Goal: Check status

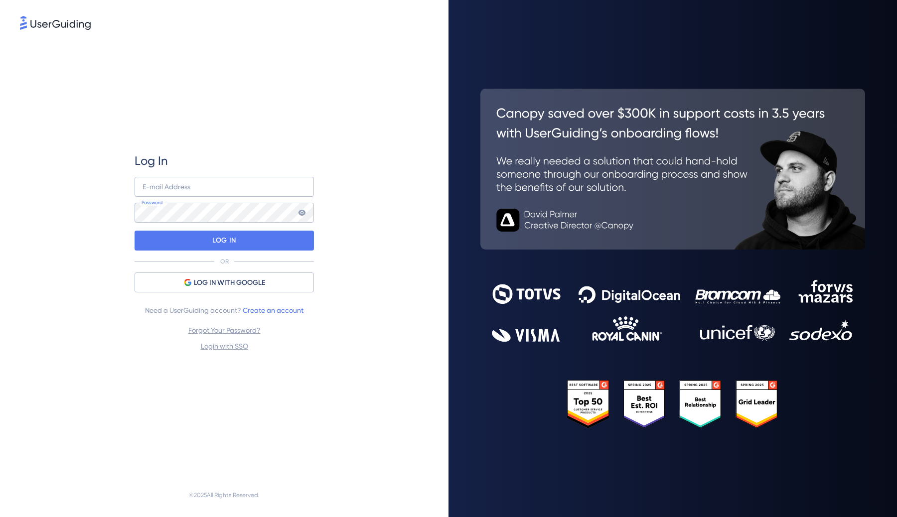
click at [171, 156] on div "Log In" at bounding box center [224, 161] width 179 height 16
click at [171, 191] on input "email" at bounding box center [224, 187] width 179 height 20
type input "[EMAIL_ADDRESS][DOMAIN_NAME]"
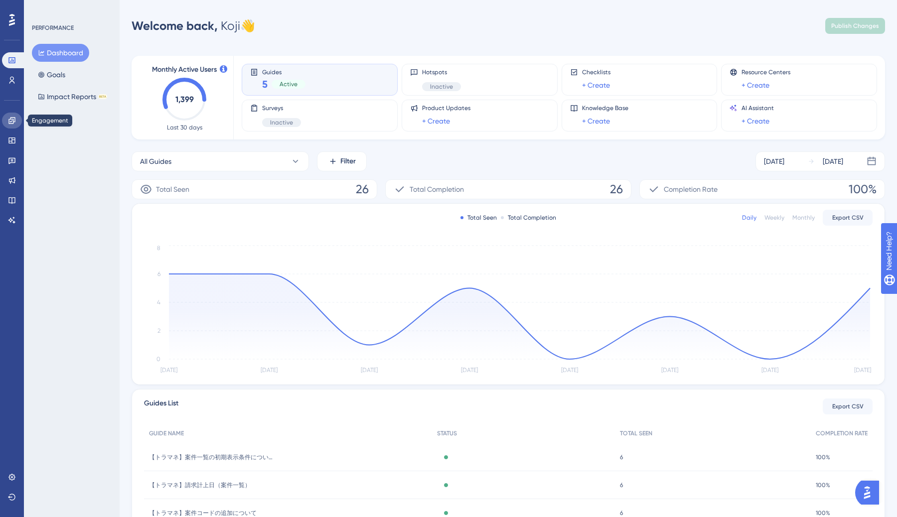
click at [10, 124] on icon at bounding box center [12, 121] width 8 height 8
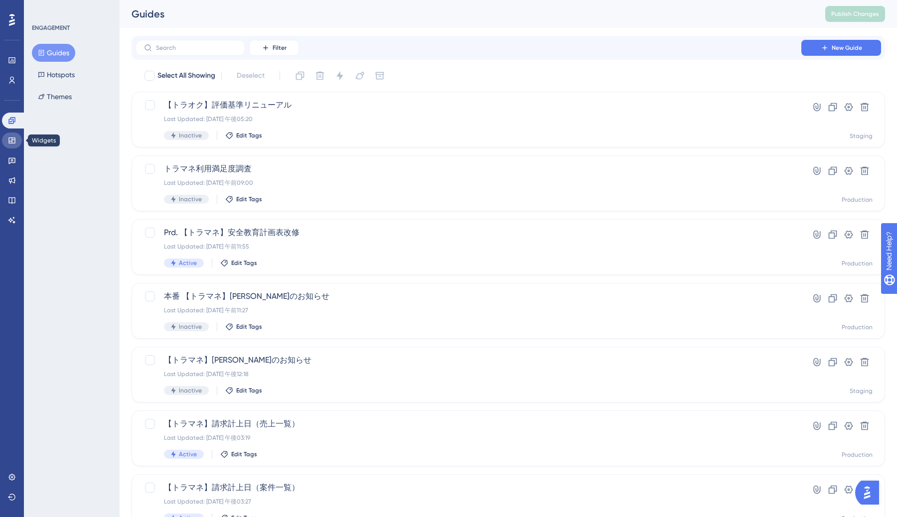
click at [12, 145] on link at bounding box center [12, 141] width 20 height 16
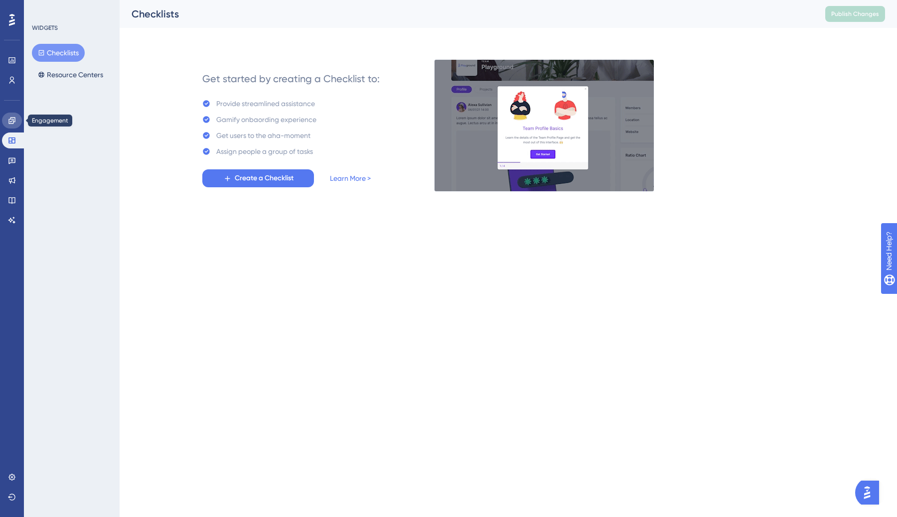
click at [12, 123] on icon at bounding box center [12, 121] width 8 height 8
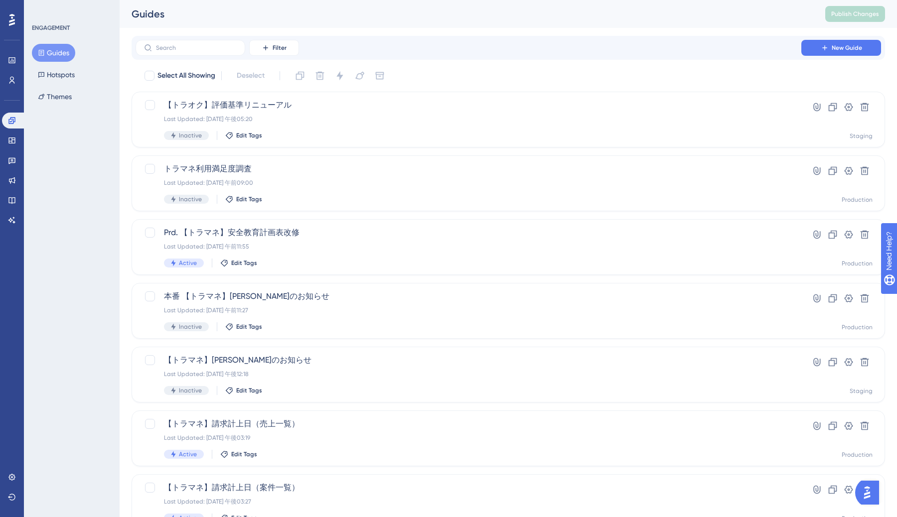
click at [9, 23] on icon at bounding box center [12, 19] width 6 height 13
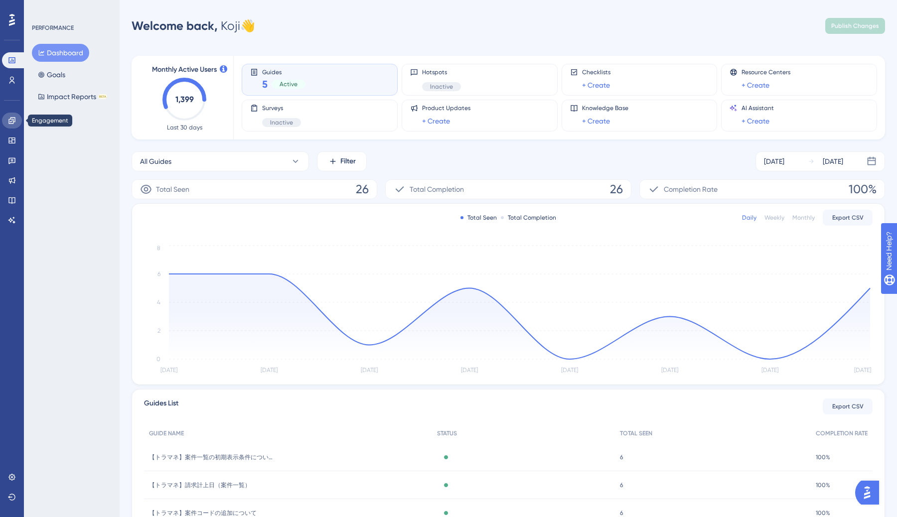
click at [13, 123] on icon at bounding box center [11, 120] width 6 height 6
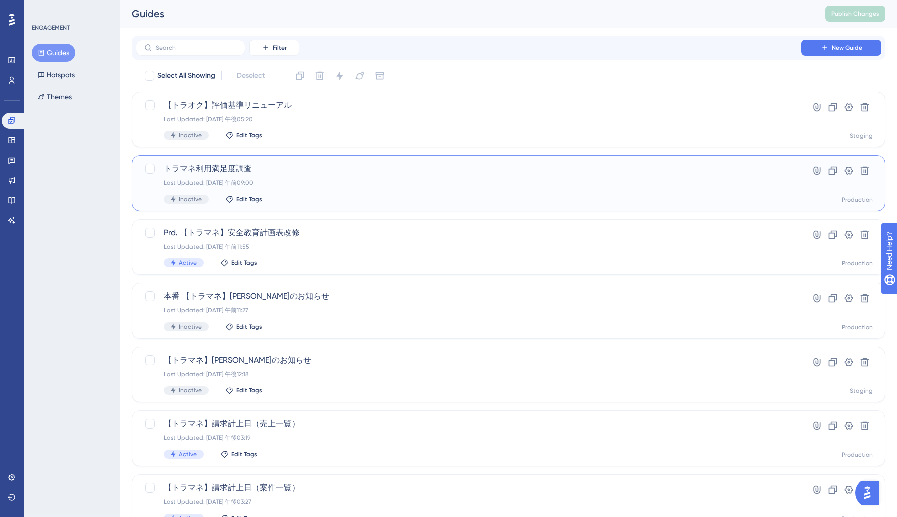
click at [393, 182] on div "Last Updated: [DATE] 午前09:00" at bounding box center [468, 183] width 609 height 8
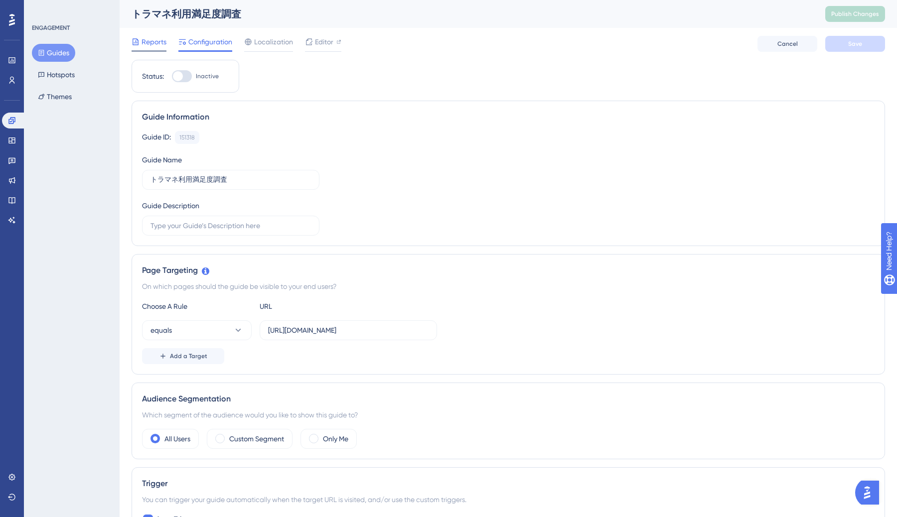
click at [142, 41] on span "Reports" at bounding box center [154, 42] width 25 height 12
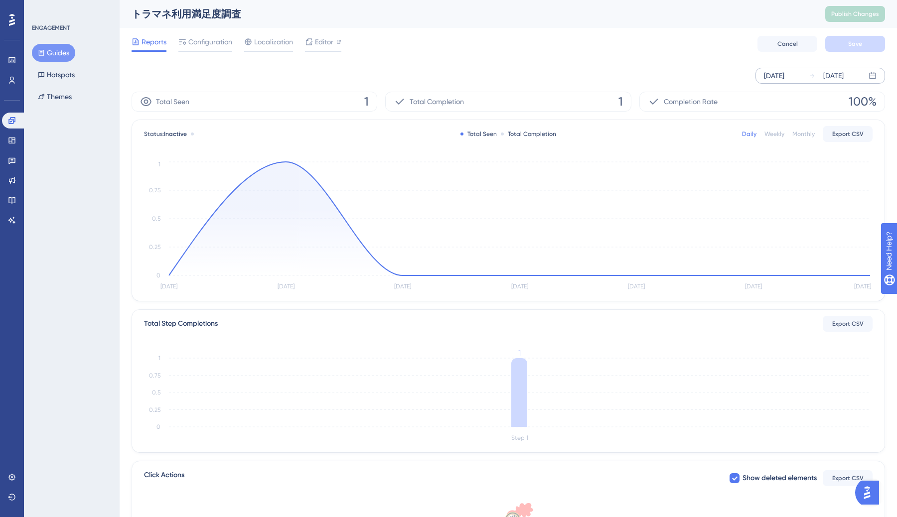
click at [784, 77] on div "[DATE]" at bounding box center [774, 76] width 20 height 12
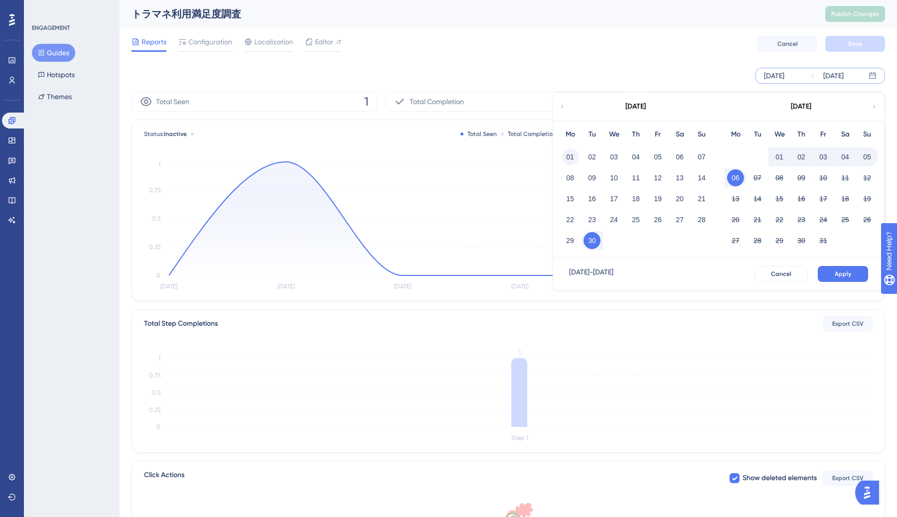
click at [569, 154] on button "01" at bounding box center [570, 157] width 17 height 17
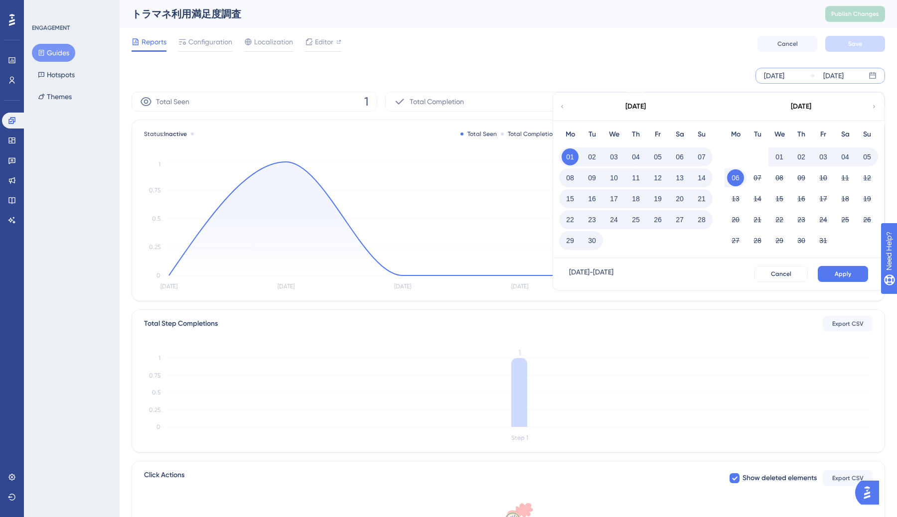
click at [593, 236] on button "30" at bounding box center [592, 240] width 17 height 17
click at [839, 269] on button "Apply" at bounding box center [843, 274] width 50 height 16
